Goal: Check status: Check status

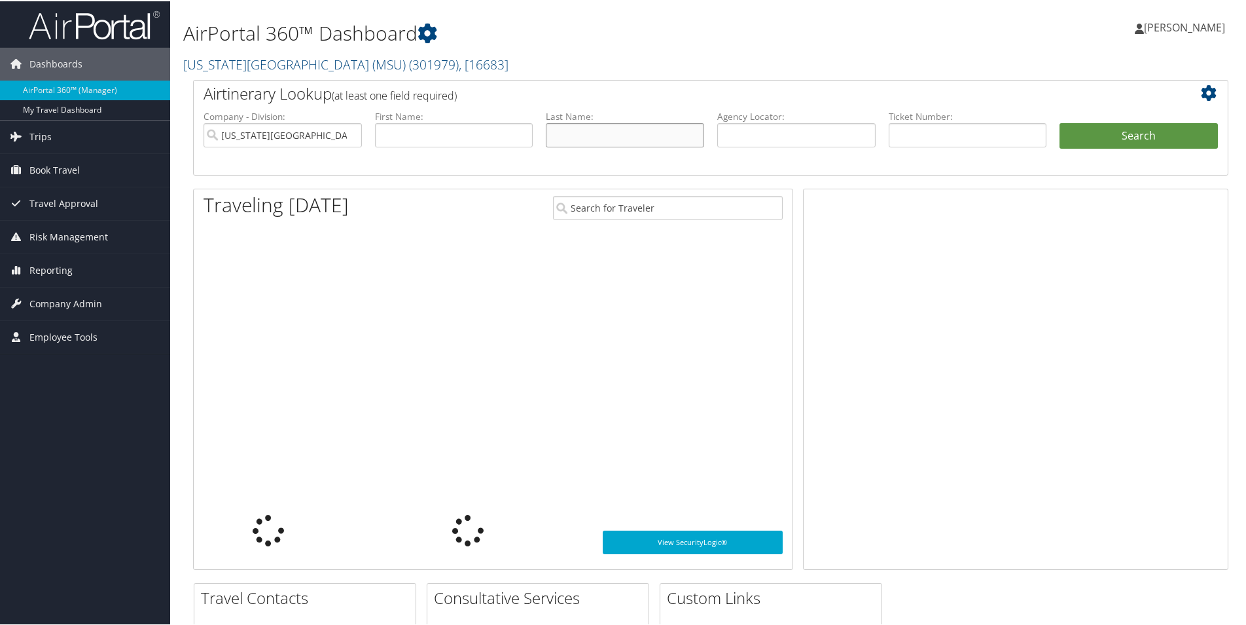
click at [592, 140] on input "text" at bounding box center [625, 134] width 158 height 24
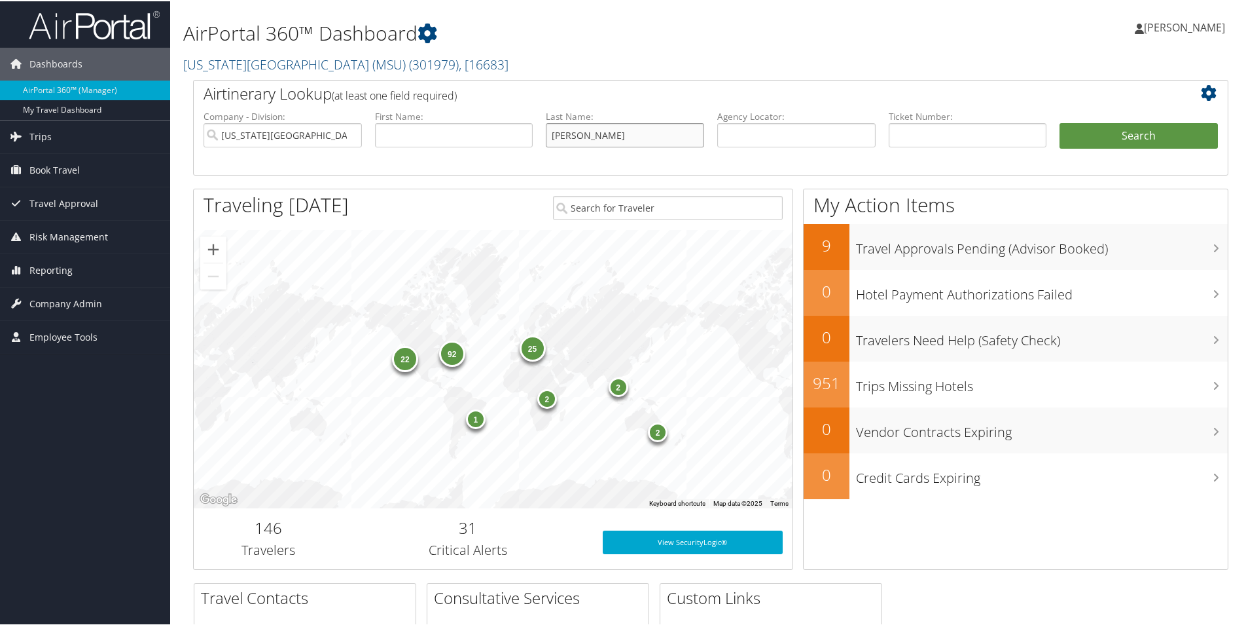
type input "[PERSON_NAME]"
click at [1144, 134] on button "Search" at bounding box center [1139, 135] width 158 height 26
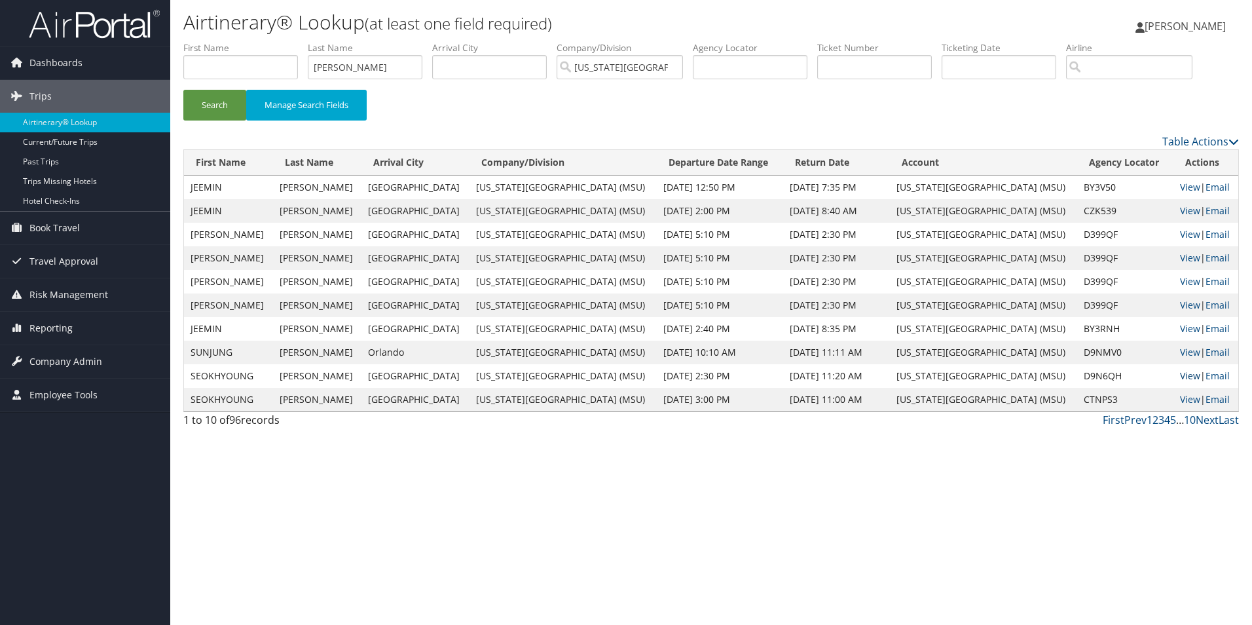
click at [1180, 376] on link "View" at bounding box center [1190, 375] width 20 height 12
click at [1180, 399] on link "View" at bounding box center [1190, 399] width 20 height 12
drag, startPoint x: 341, startPoint y: 65, endPoint x: 317, endPoint y: 67, distance: 24.3
click at [317, 67] on input "[PERSON_NAME]" at bounding box center [365, 67] width 115 height 24
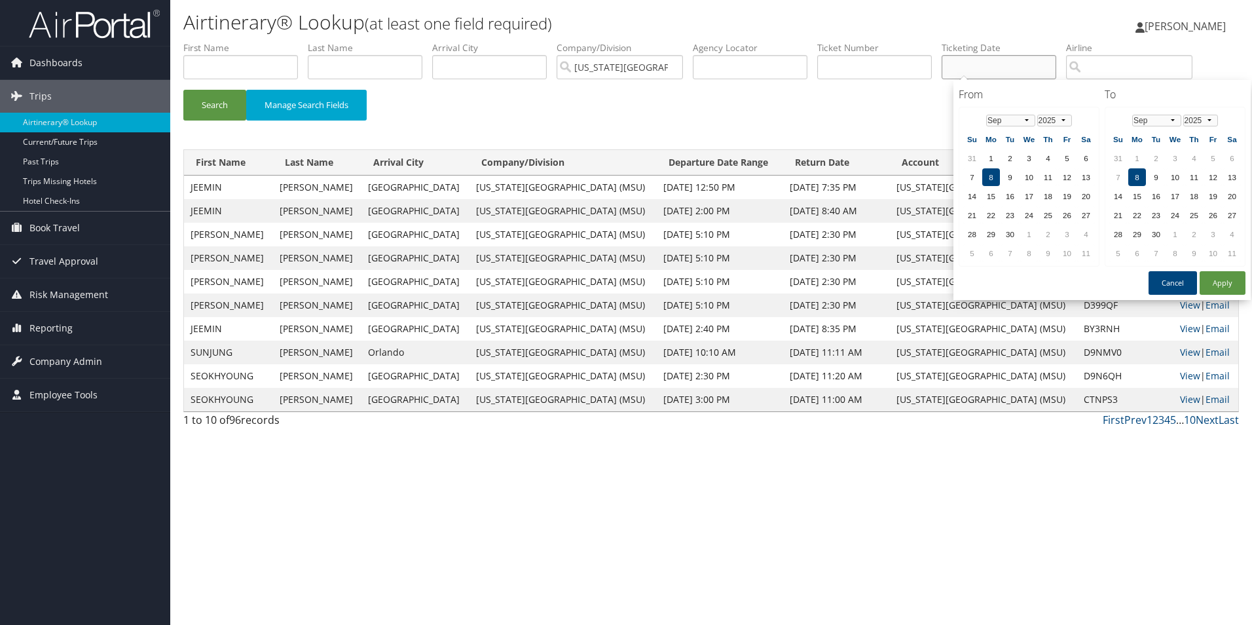
click at [973, 67] on input "text" at bounding box center [998, 67] width 115 height 24
click at [1025, 123] on select "Jan Feb Mar Apr May Jun Jul Aug Sep Oct Nov Dec" at bounding box center [1010, 121] width 49 height 12
click at [1070, 222] on td "21" at bounding box center [1067, 215] width 18 height 18
click at [1173, 122] on select "Jan Feb Mar Apr May Jun Jul Aug Sep Oct Nov Dec" at bounding box center [1156, 121] width 49 height 12
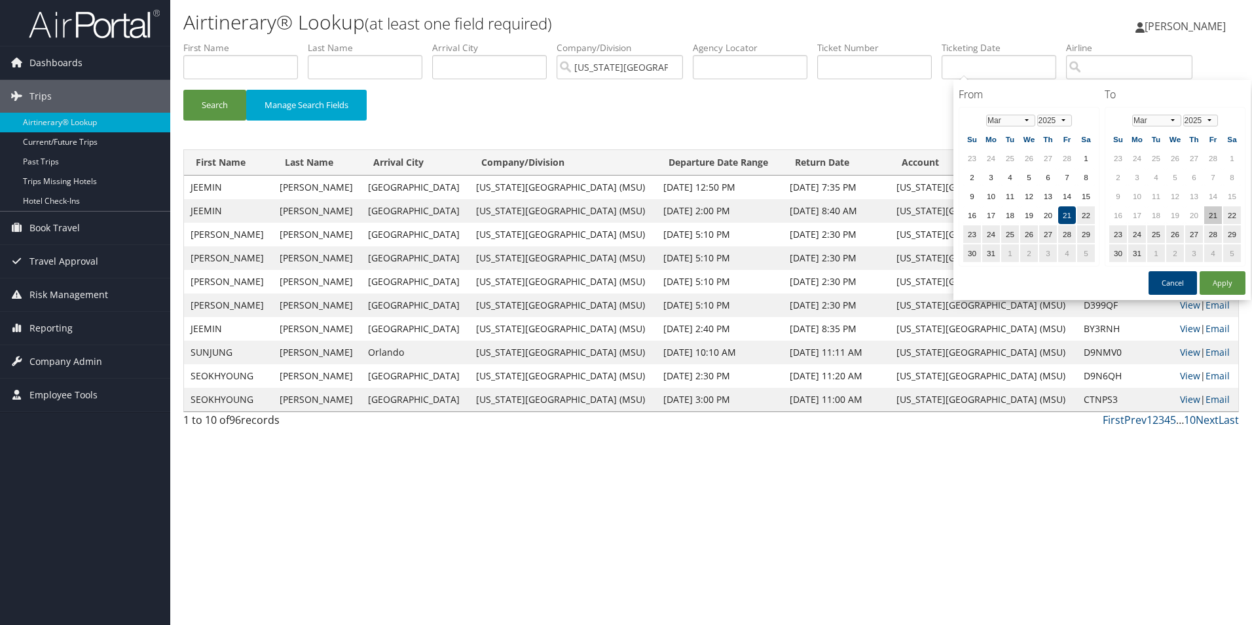
click at [1211, 213] on td "21" at bounding box center [1213, 215] width 18 height 18
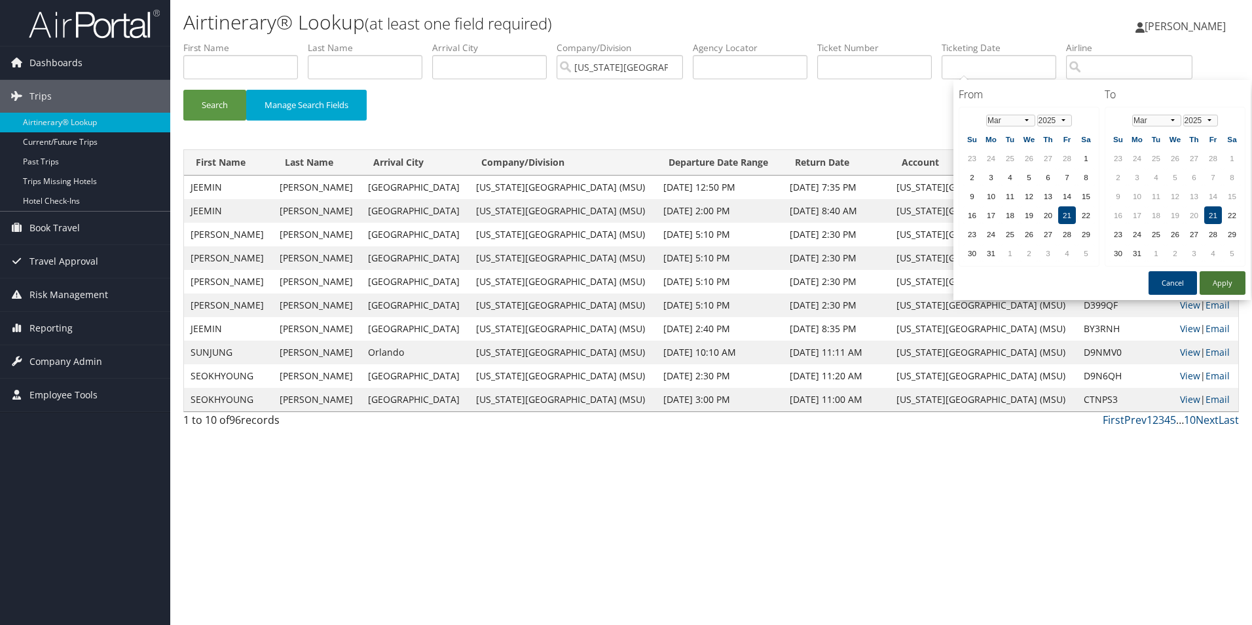
click at [1210, 282] on button "Apply" at bounding box center [1222, 283] width 46 height 24
type input "03/21/2025 - 03/21/2025"
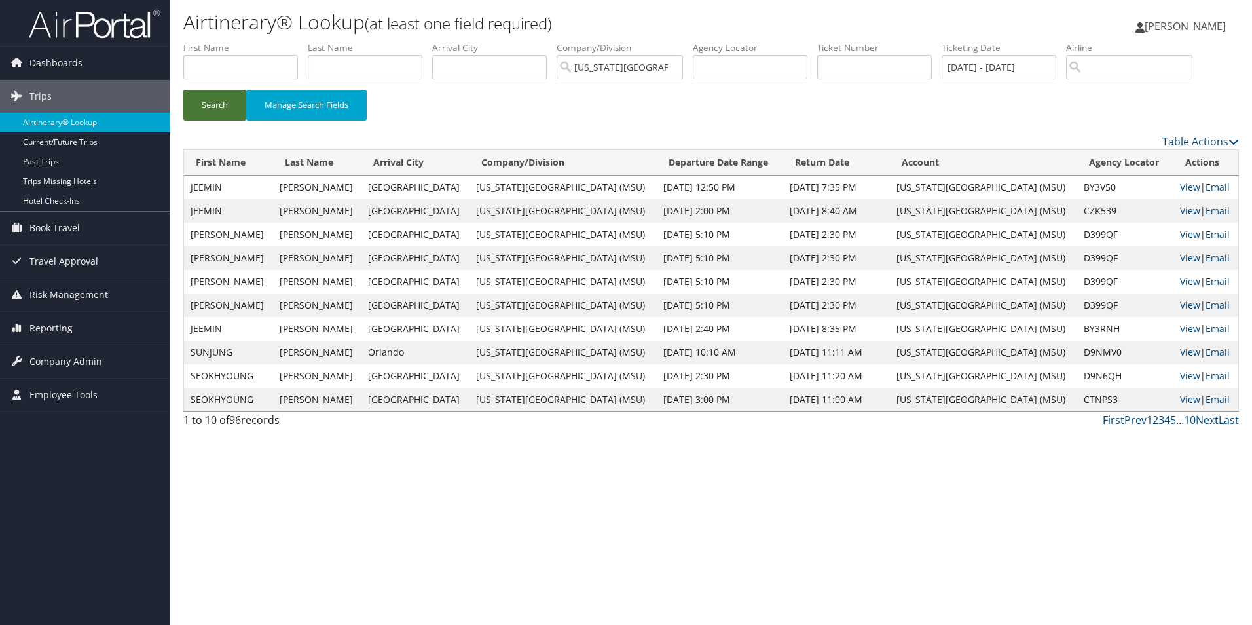
click at [200, 107] on button "Search" at bounding box center [214, 105] width 63 height 31
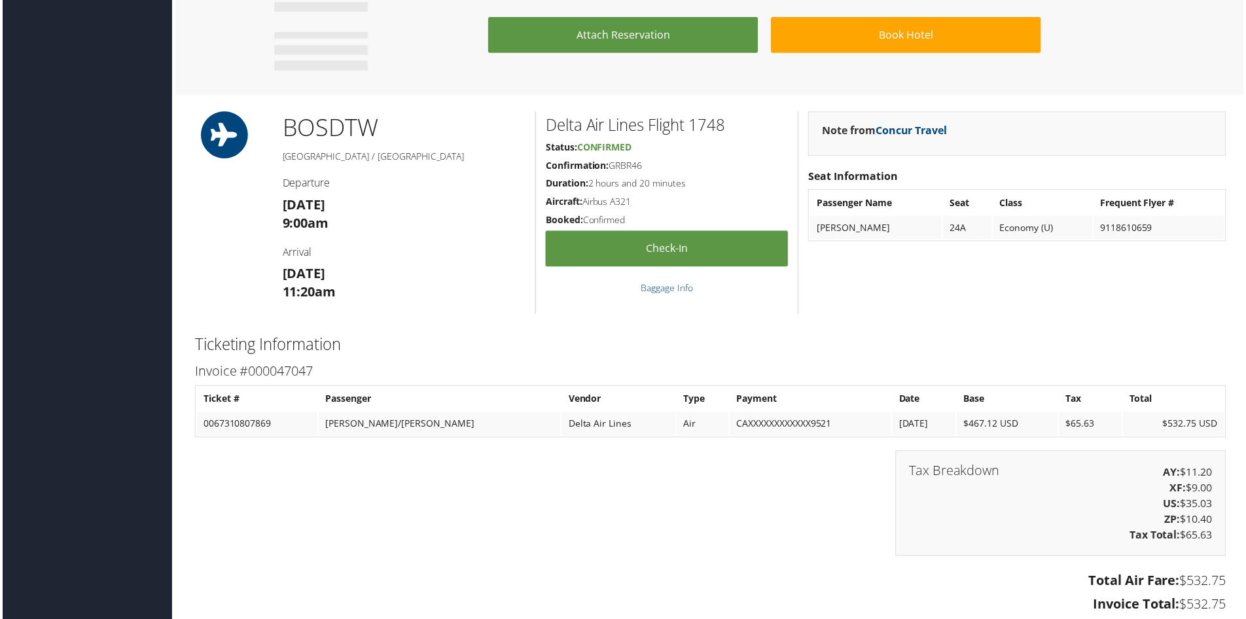
scroll to position [1113, 0]
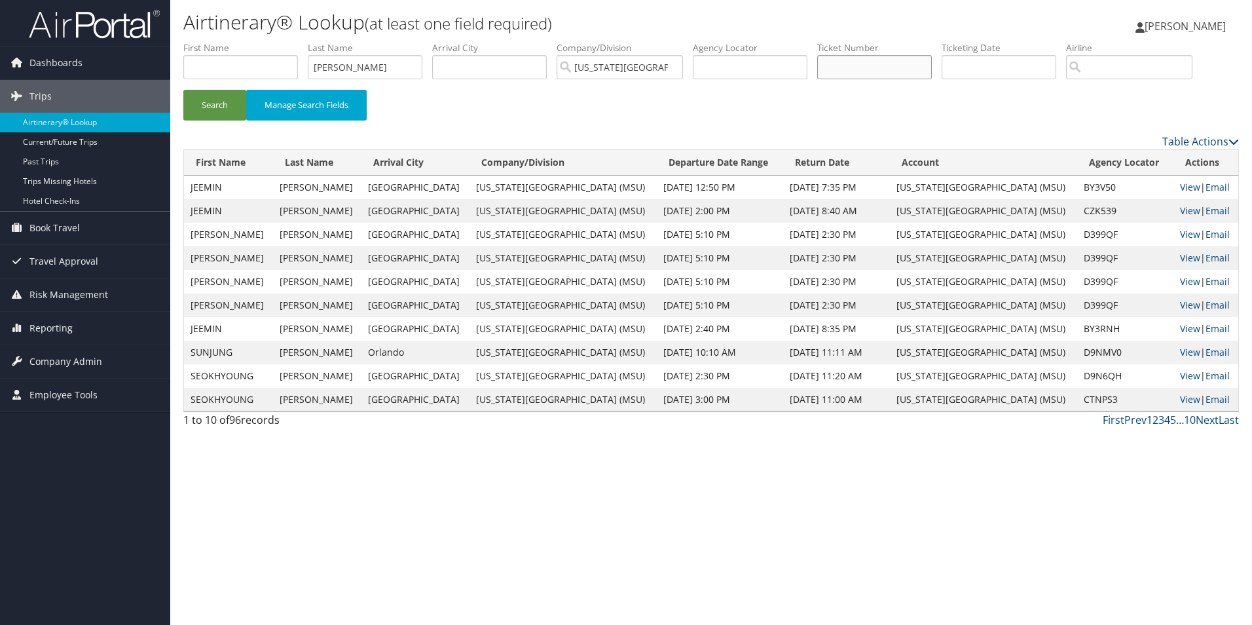
click at [861, 66] on input "text" at bounding box center [874, 67] width 115 height 24
paste input "7232052951"
type input "7232052951"
drag, startPoint x: 379, startPoint y: 75, endPoint x: 312, endPoint y: 66, distance: 68.1
click at [308, 41] on ul "First Name Last Name [PERSON_NAME] Departure City Arrival City Company/Division…" at bounding box center [710, 41] width 1055 height 0
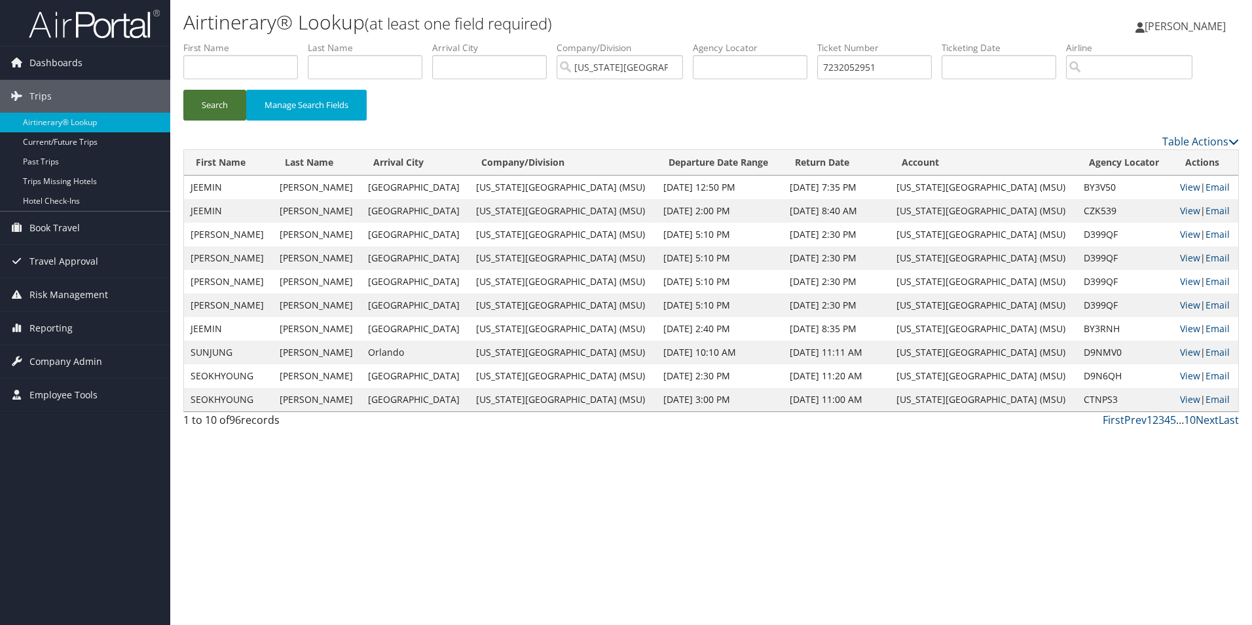
click at [200, 101] on button "Search" at bounding box center [214, 105] width 63 height 31
